Goal: Task Accomplishment & Management: Use online tool/utility

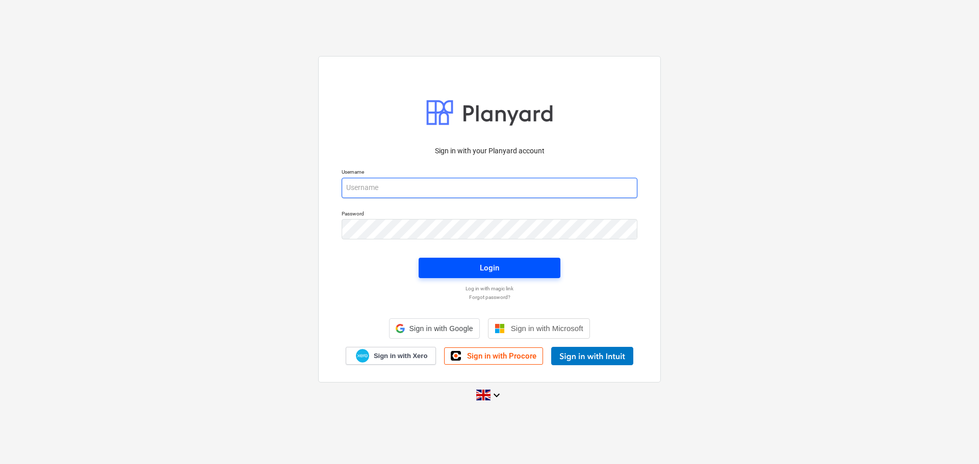
type input "[PERSON_NAME][EMAIL_ADDRESS][DOMAIN_NAME]"
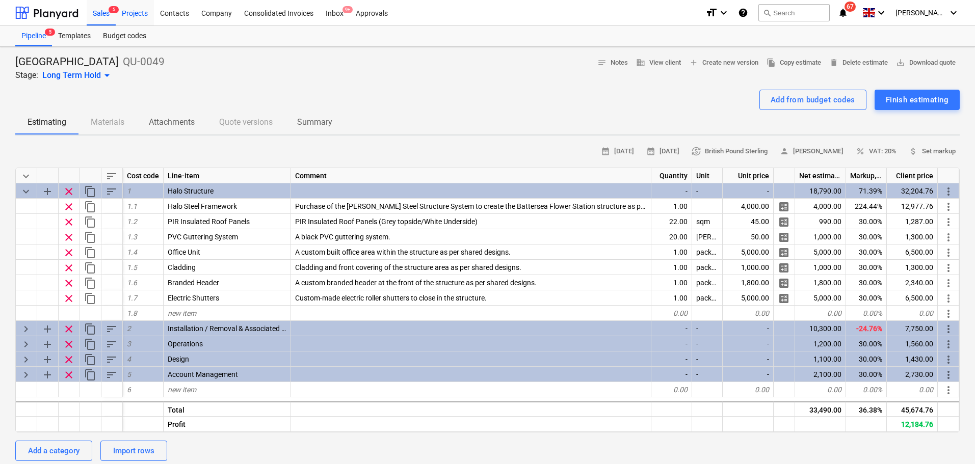
click at [124, 22] on div "Projects" at bounding box center [135, 12] width 38 height 26
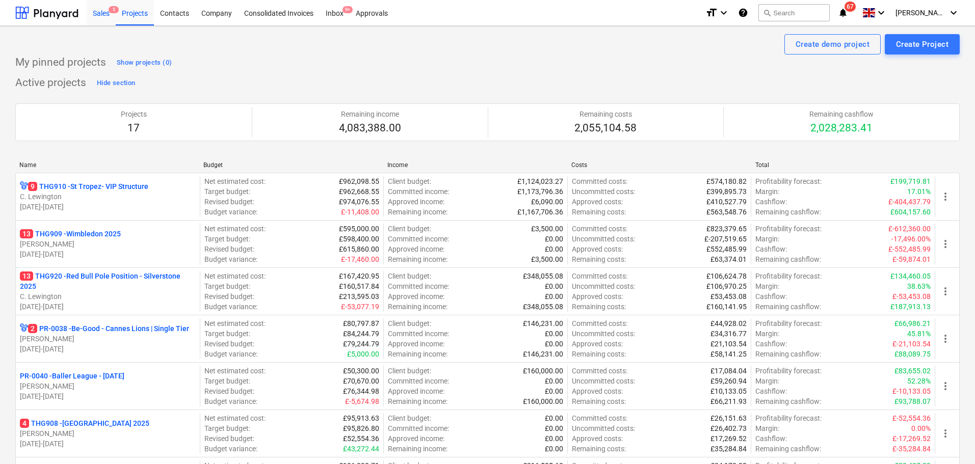
click at [102, 13] on div "Sales 5" at bounding box center [101, 12] width 29 height 26
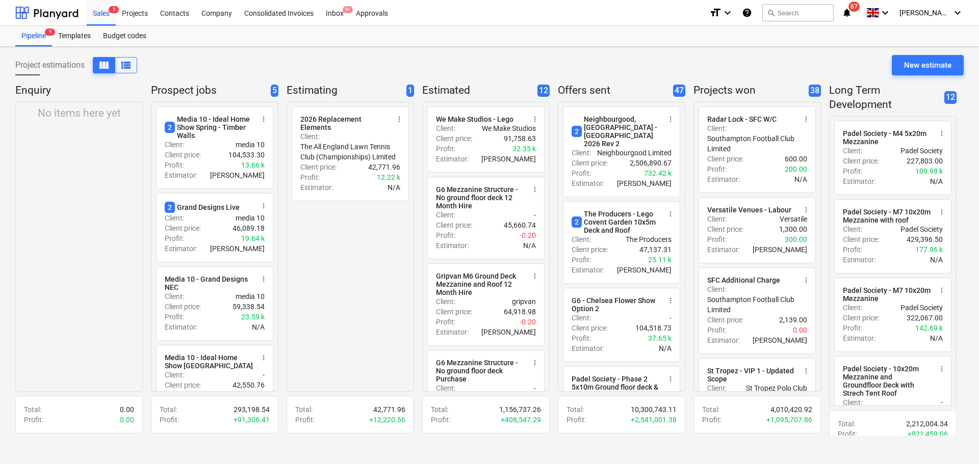
drag, startPoint x: 689, startPoint y: 442, endPoint x: 737, endPoint y: 443, distance: 48.4
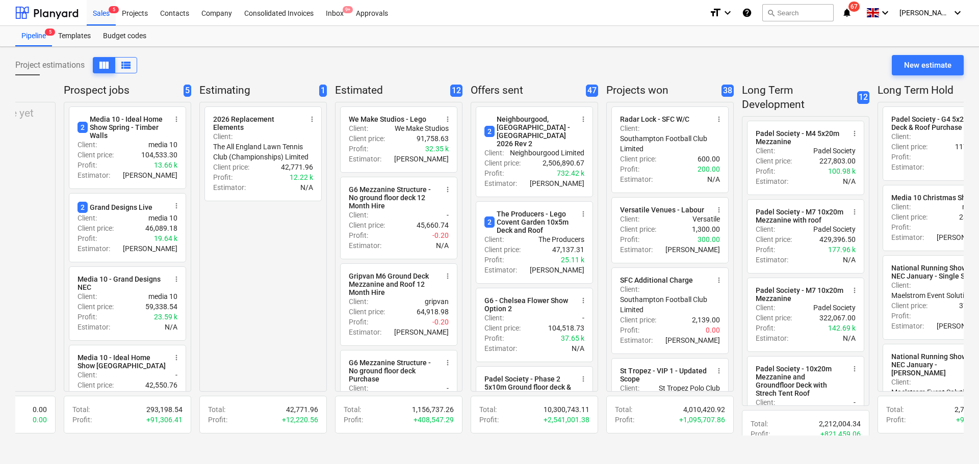
scroll to position [0, 268]
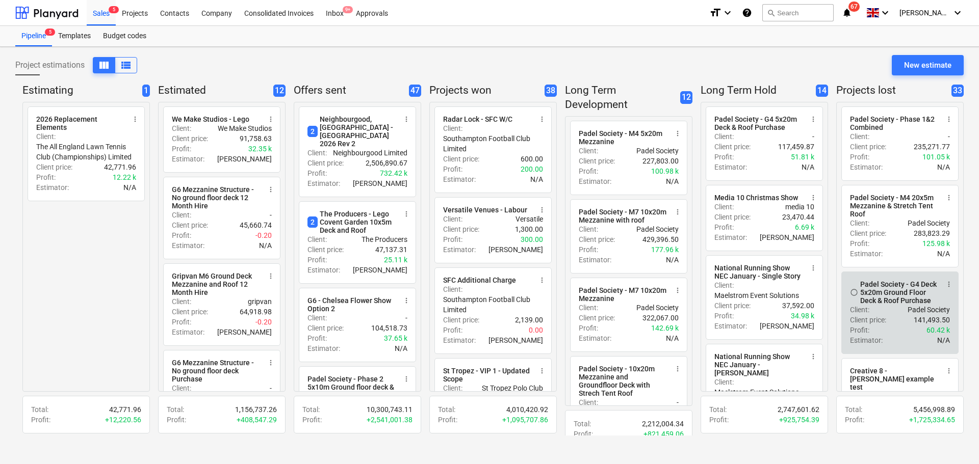
drag, startPoint x: 720, startPoint y: 312, endPoint x: 890, endPoint y: 313, distance: 170.2
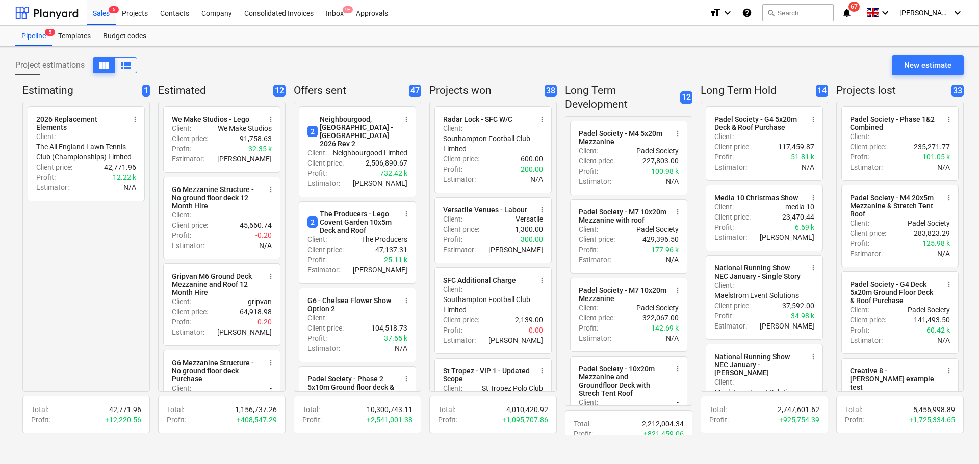
drag, startPoint x: 845, startPoint y: 94, endPoint x: 909, endPoint y: 91, distance: 64.3
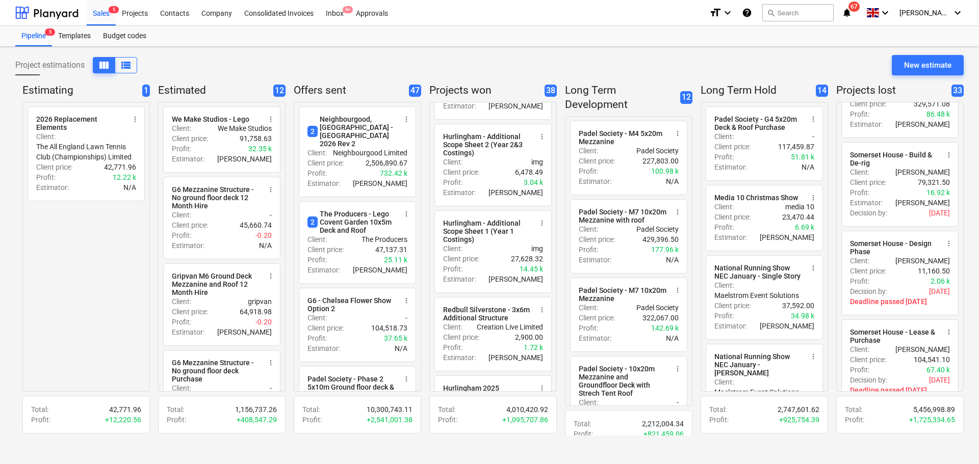
scroll to position [2029, 0]
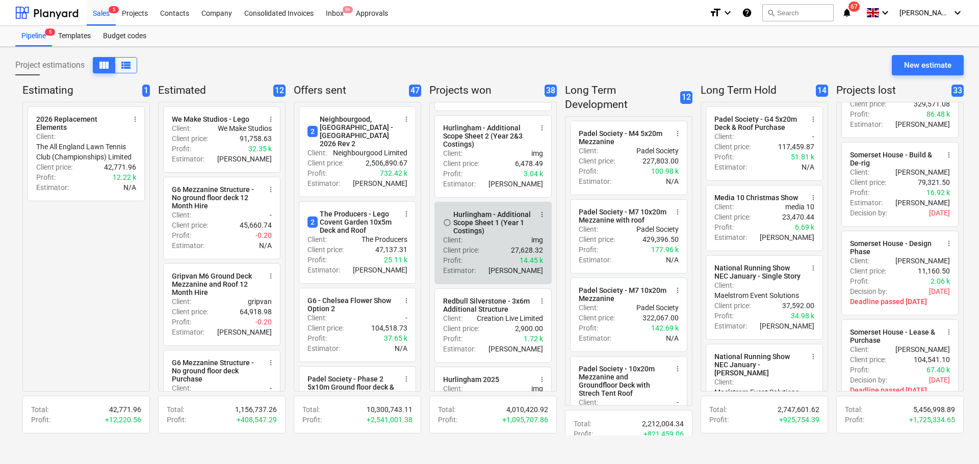
click at [491, 245] on div "Client : img" at bounding box center [493, 240] width 100 height 10
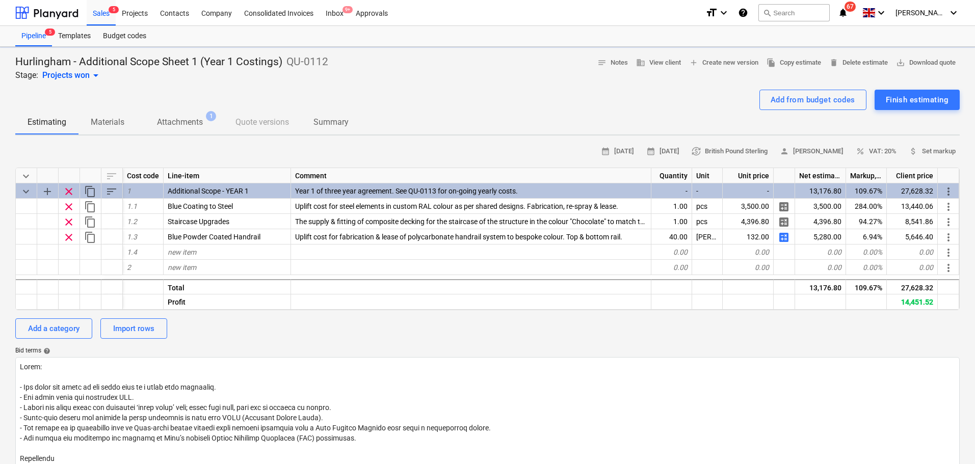
type textarea "x"
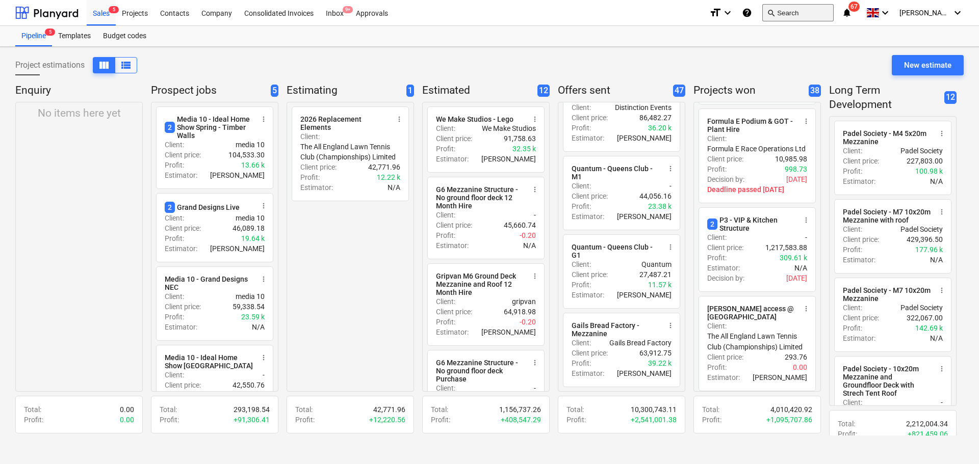
click at [794, 14] on button "search Search" at bounding box center [797, 12] width 71 height 17
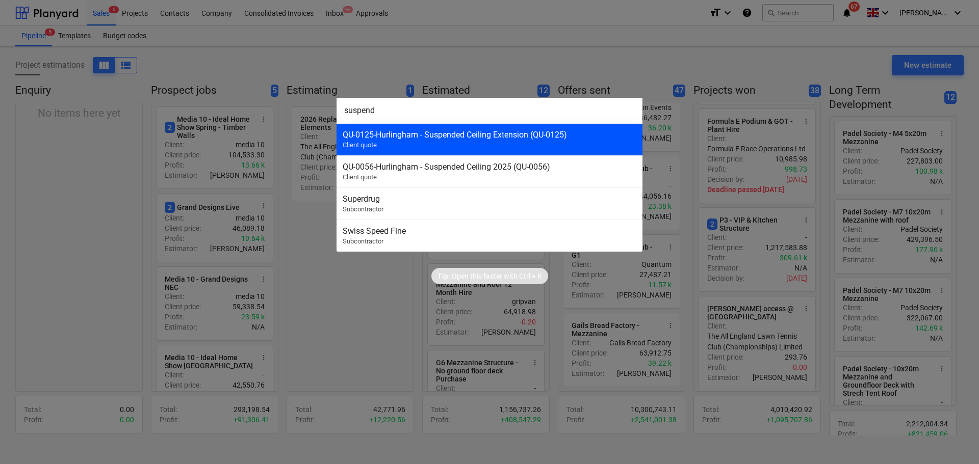
type input "suspend"
click at [472, 137] on div "QU-0125 - Hurlingham - Suspended Ceiling Extension (QU-0125)" at bounding box center [489, 135] width 294 height 10
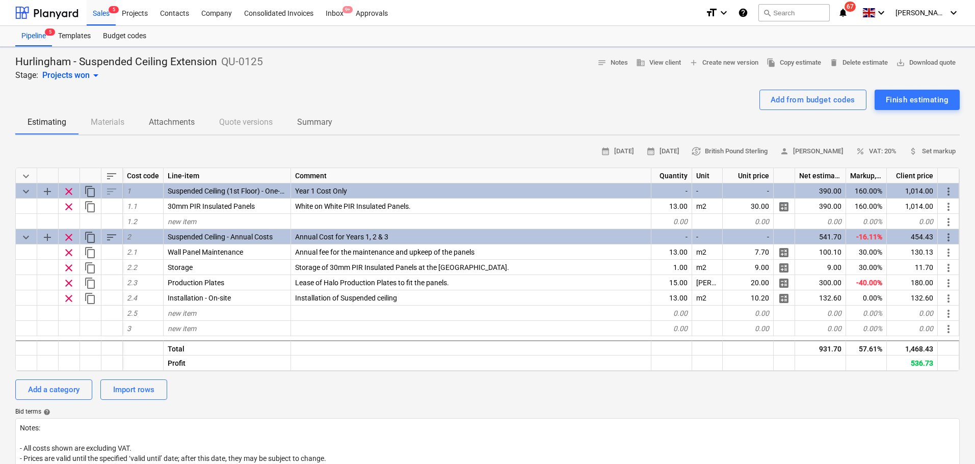
type textarea "x"
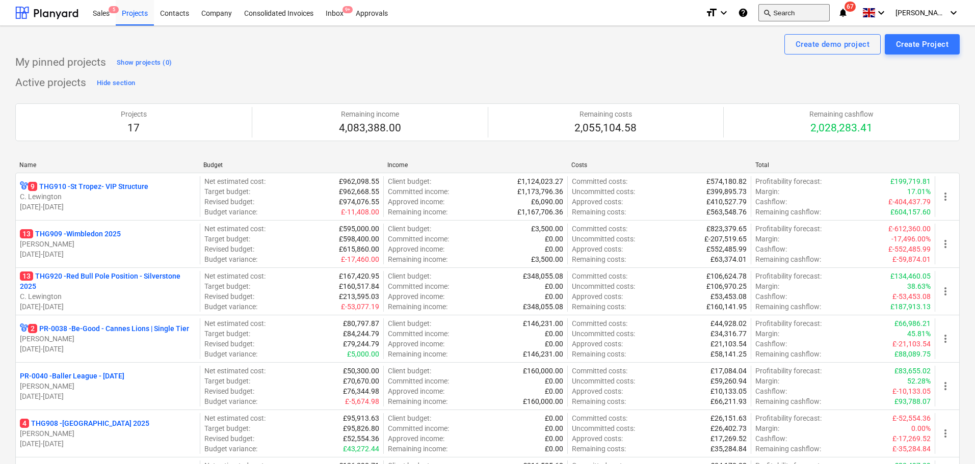
click at [780, 16] on button "search Search" at bounding box center [793, 12] width 71 height 17
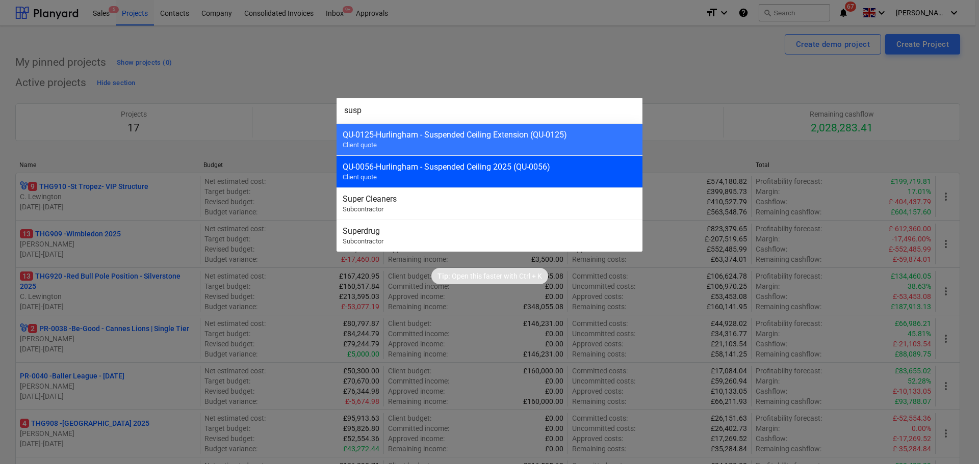
type input "susp"
click at [545, 168] on div "QU-0056 - Hurlingham - Suspended Ceiling 2025 (QU-0056)" at bounding box center [489, 167] width 294 height 10
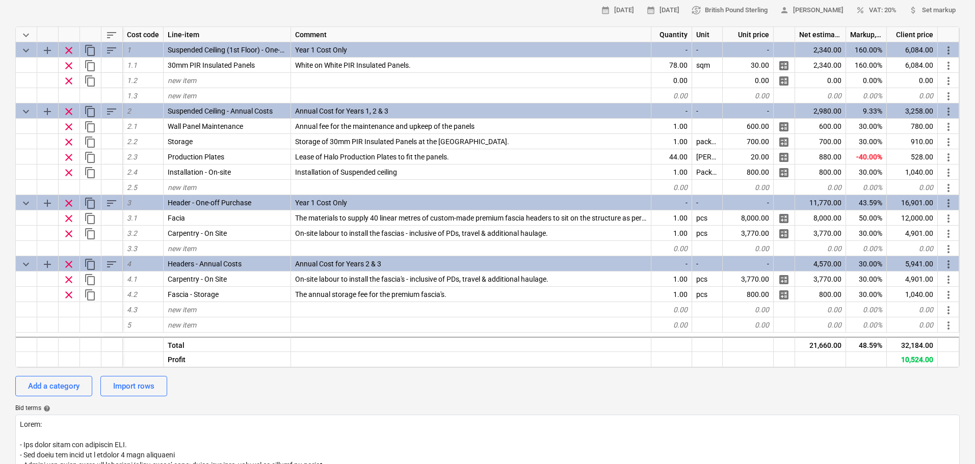
scroll to position [152, 0]
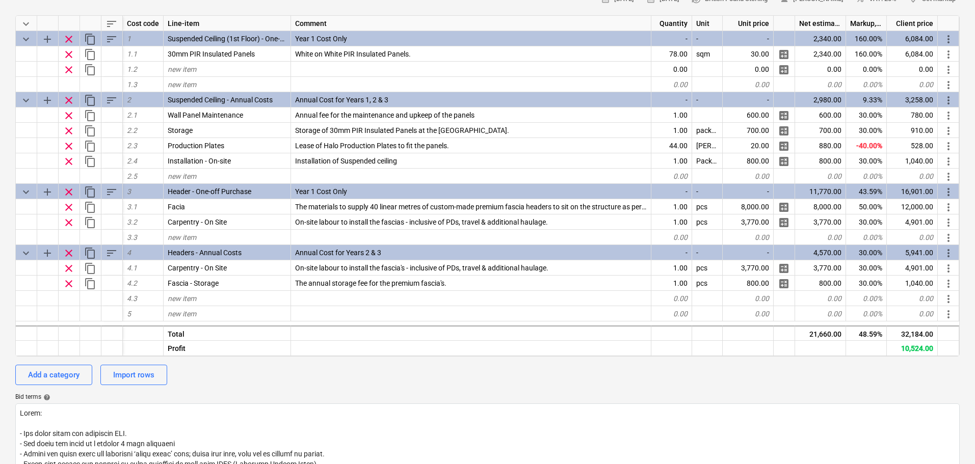
click at [481, 375] on div "Add a category Import rows" at bounding box center [487, 375] width 944 height 20
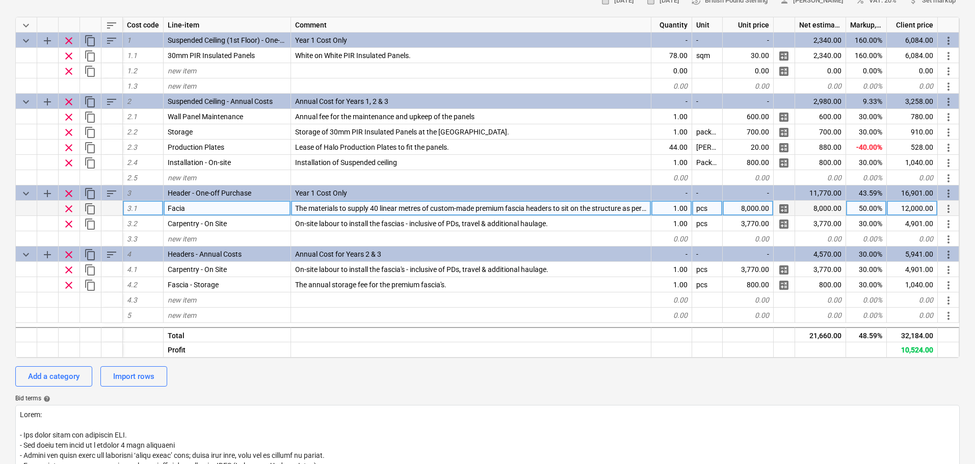
scroll to position [152, 0]
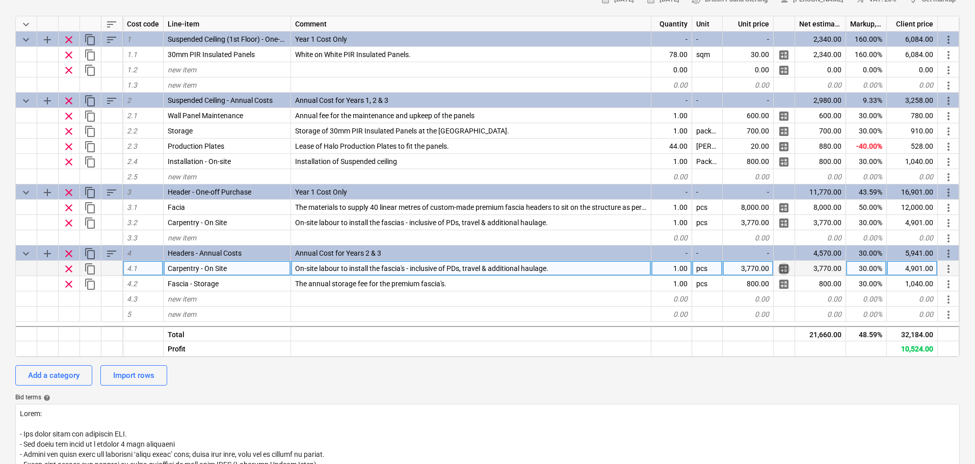
click at [787, 270] on span "calculate" at bounding box center [784, 269] width 12 height 12
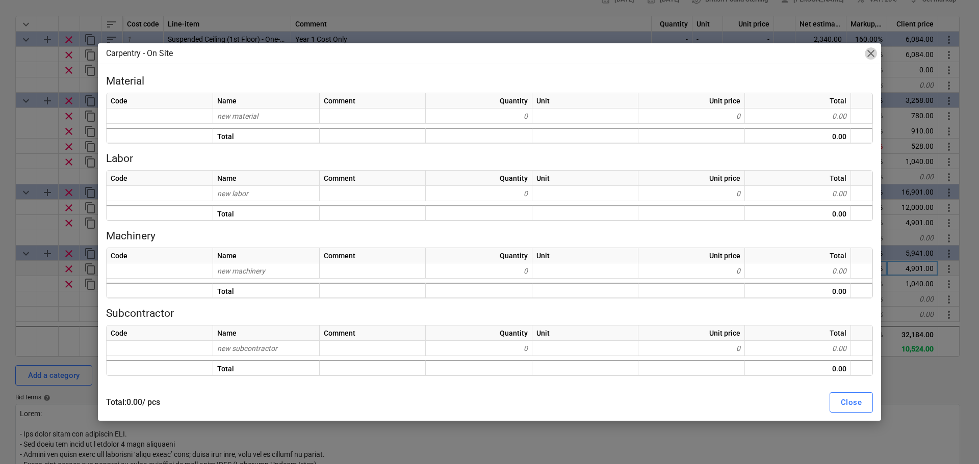
click at [868, 47] on span "close" at bounding box center [870, 53] width 12 height 12
type textarea "x"
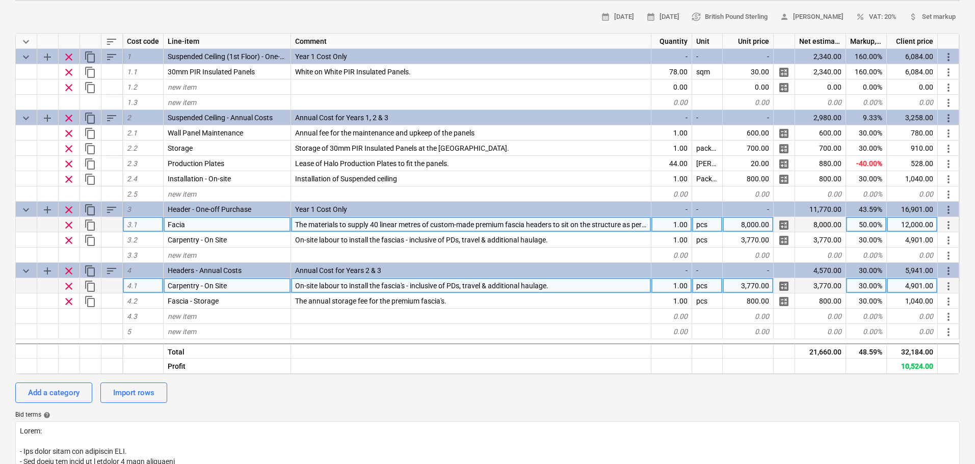
scroll to position [152, 0]
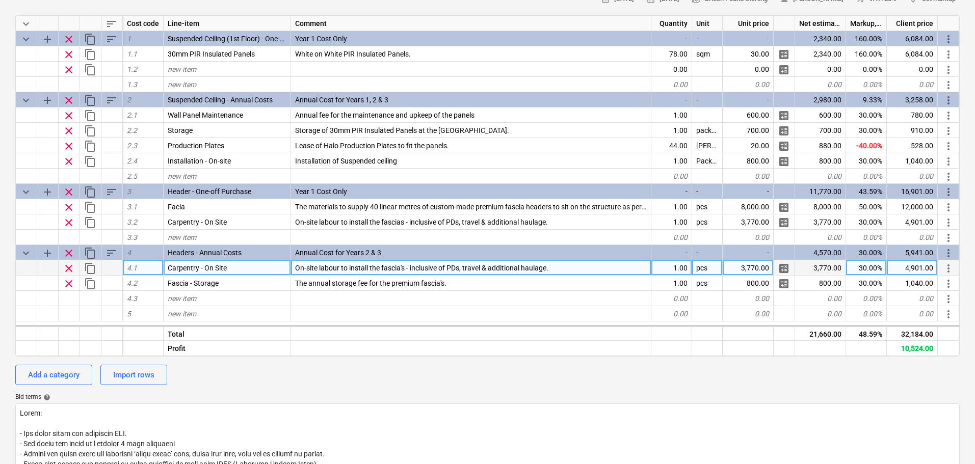
click at [418, 370] on div "Add a category Import rows" at bounding box center [487, 375] width 944 height 20
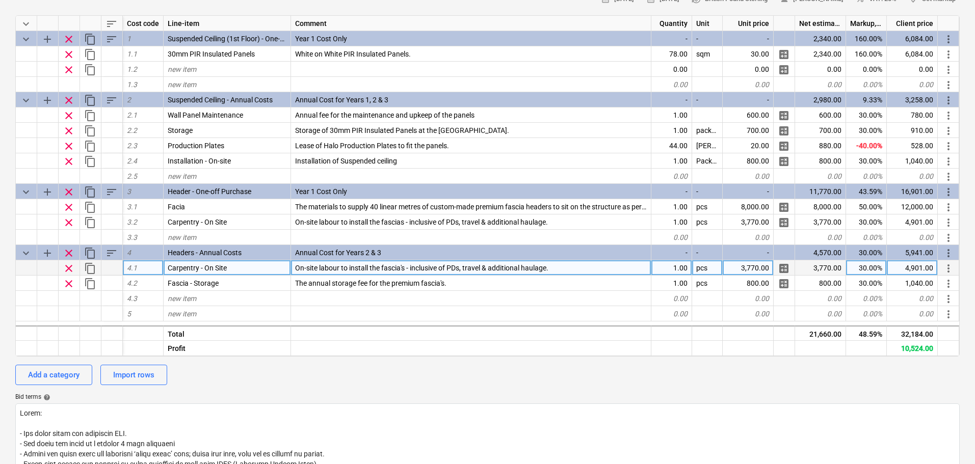
click at [418, 370] on div "Add a category Import rows" at bounding box center [487, 375] width 944 height 20
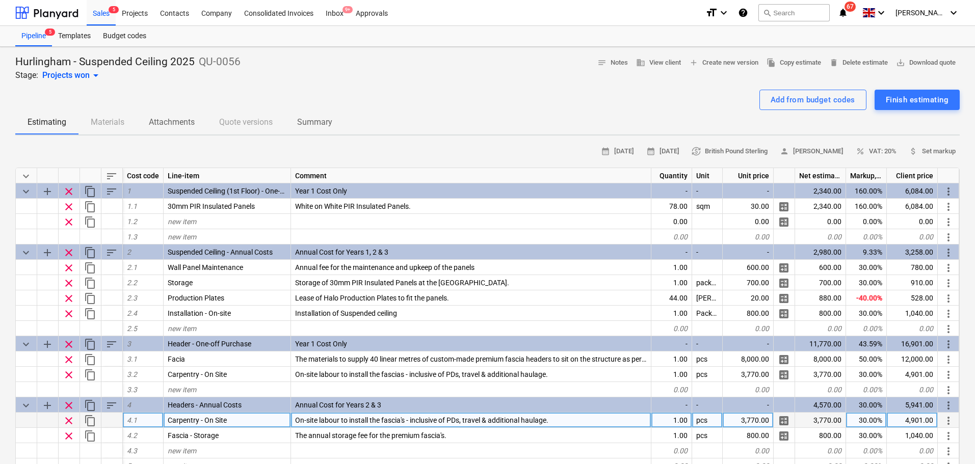
click at [424, 69] on div "Hurlingham - Suspended Ceiling 2025 QU-0056 Stage: Projects won arrow_drop_down…" at bounding box center [487, 68] width 944 height 27
click at [420, 102] on div "Add from budget codes Finish estimating" at bounding box center [487, 100] width 944 height 20
click at [411, 77] on div "Hurlingham - Suspended Ceiling 2025 QU-0056 Stage: Projects won arrow_drop_down…" at bounding box center [487, 68] width 944 height 27
click at [427, 41] on div "Pipeline 5 Templates Budget codes" at bounding box center [487, 36] width 944 height 20
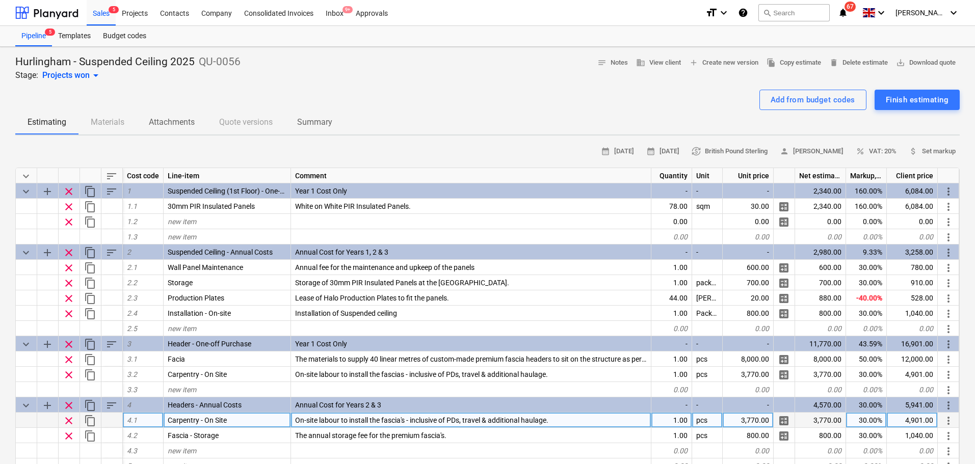
click at [420, 75] on div "Hurlingham - Suspended Ceiling 2025 QU-0056 Stage: Projects won arrow_drop_down…" at bounding box center [487, 68] width 944 height 27
click at [414, 73] on div "Hurlingham - Suspended Ceiling 2025 QU-0056 Stage: Projects won arrow_drop_down…" at bounding box center [487, 68] width 944 height 27
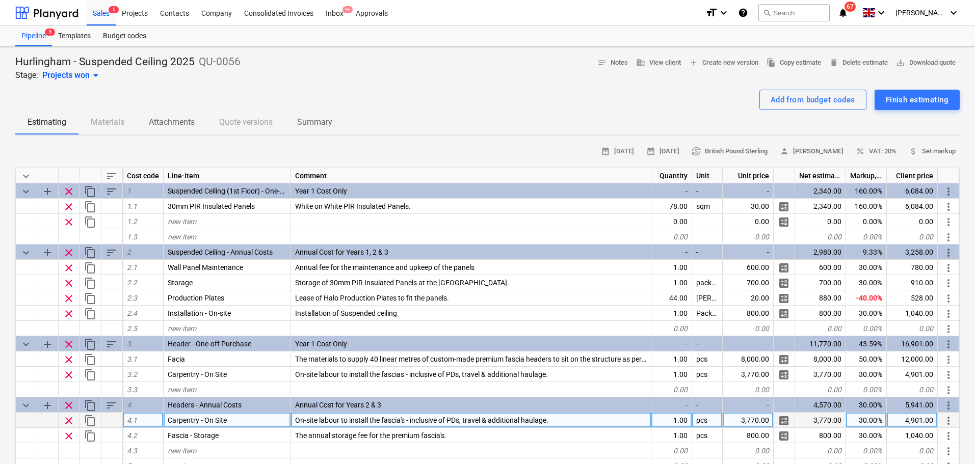
click at [414, 73] on div "Hurlingham - Suspended Ceiling 2025 QU-0056 Stage: Projects won arrow_drop_down…" at bounding box center [487, 68] width 944 height 27
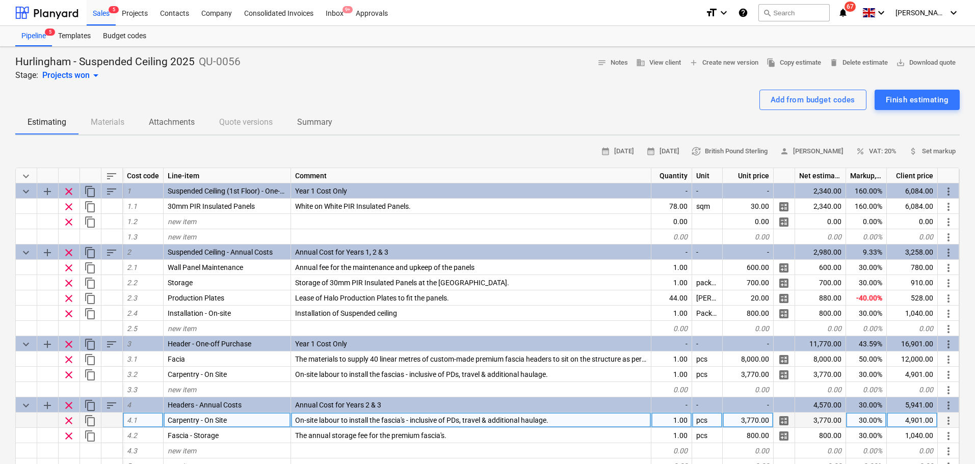
click at [414, 73] on div "Hurlingham - Suspended Ceiling 2025 QU-0056 Stage: Projects won arrow_drop_down…" at bounding box center [487, 68] width 944 height 27
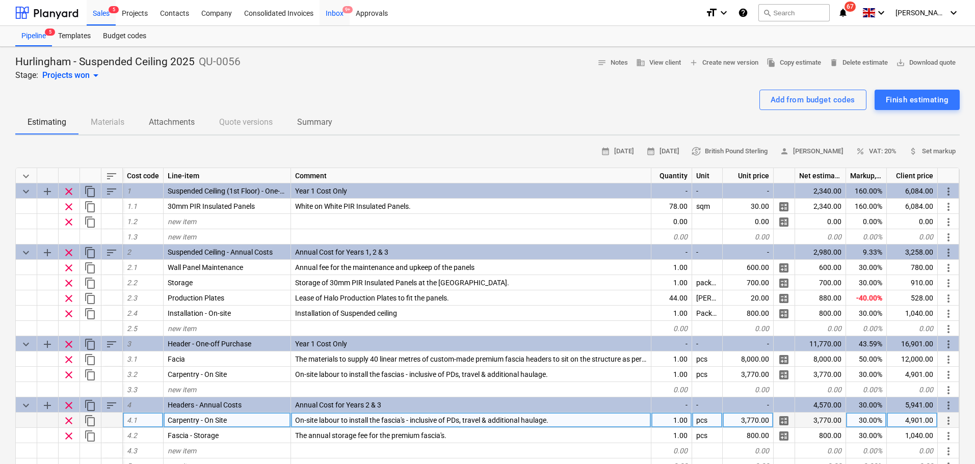
drag, startPoint x: 54, startPoint y: 16, endPoint x: 337, endPoint y: 22, distance: 283.4
click at [54, 16] on div at bounding box center [46, 12] width 63 height 25
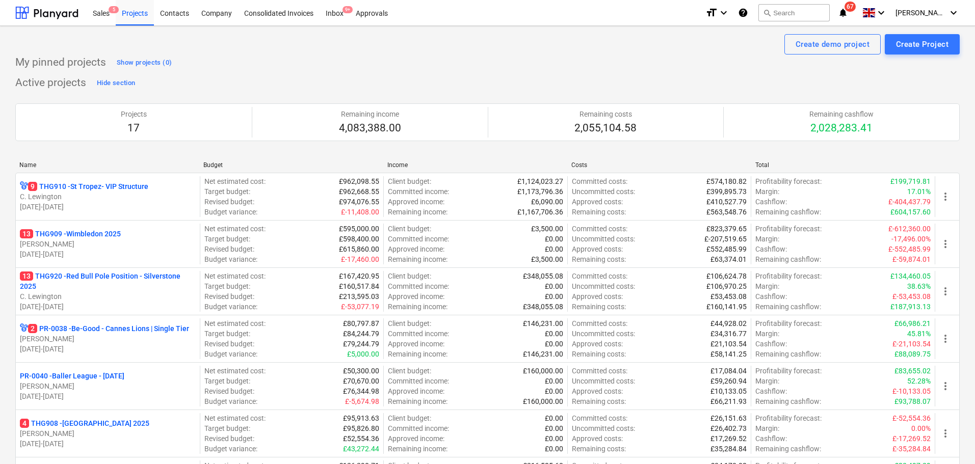
click at [486, 22] on div "Sales 5 Projects Contacts Company Consolidated Invoices Inbox 9+ Approvals" at bounding box center [392, 12] width 611 height 25
